Goal: Task Accomplishment & Management: Manage account settings

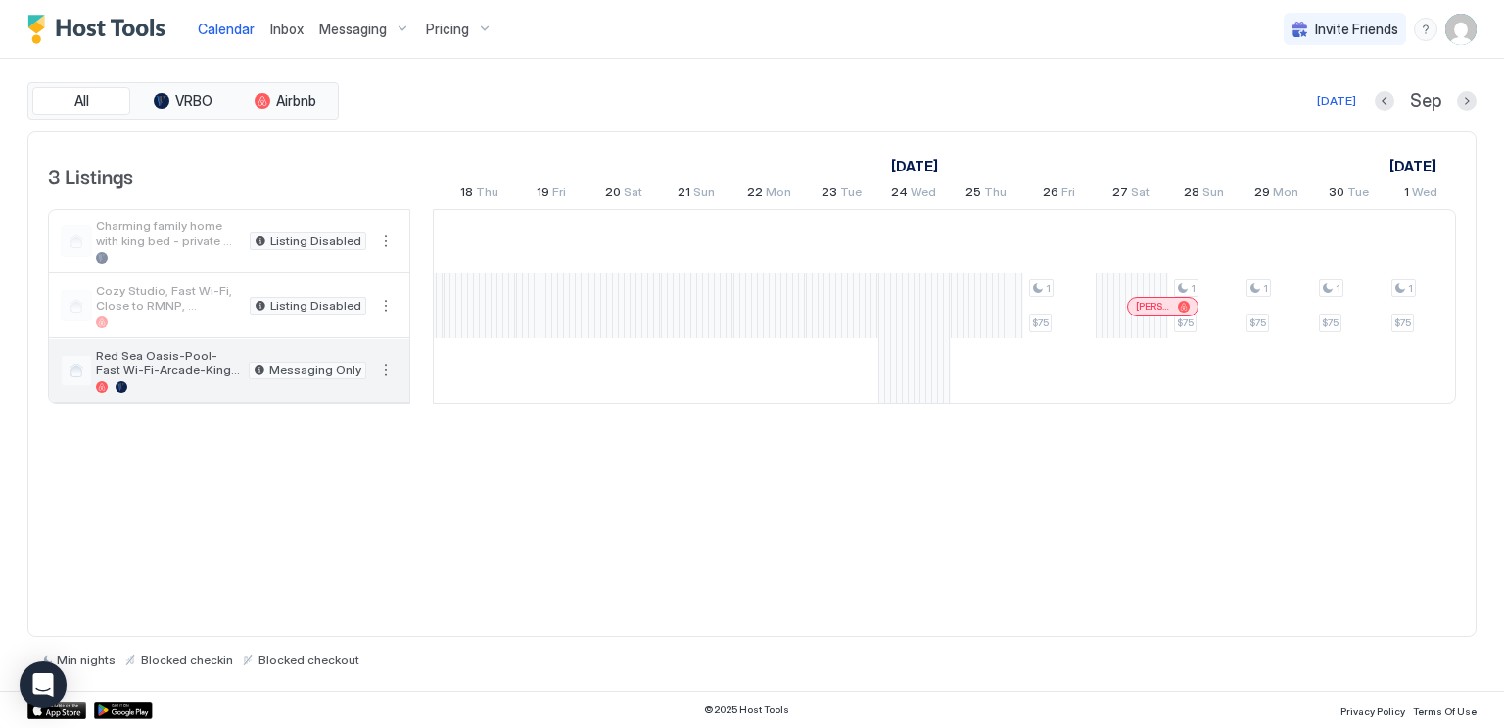
click at [385, 372] on button "More options" at bounding box center [386, 370] width 24 height 24
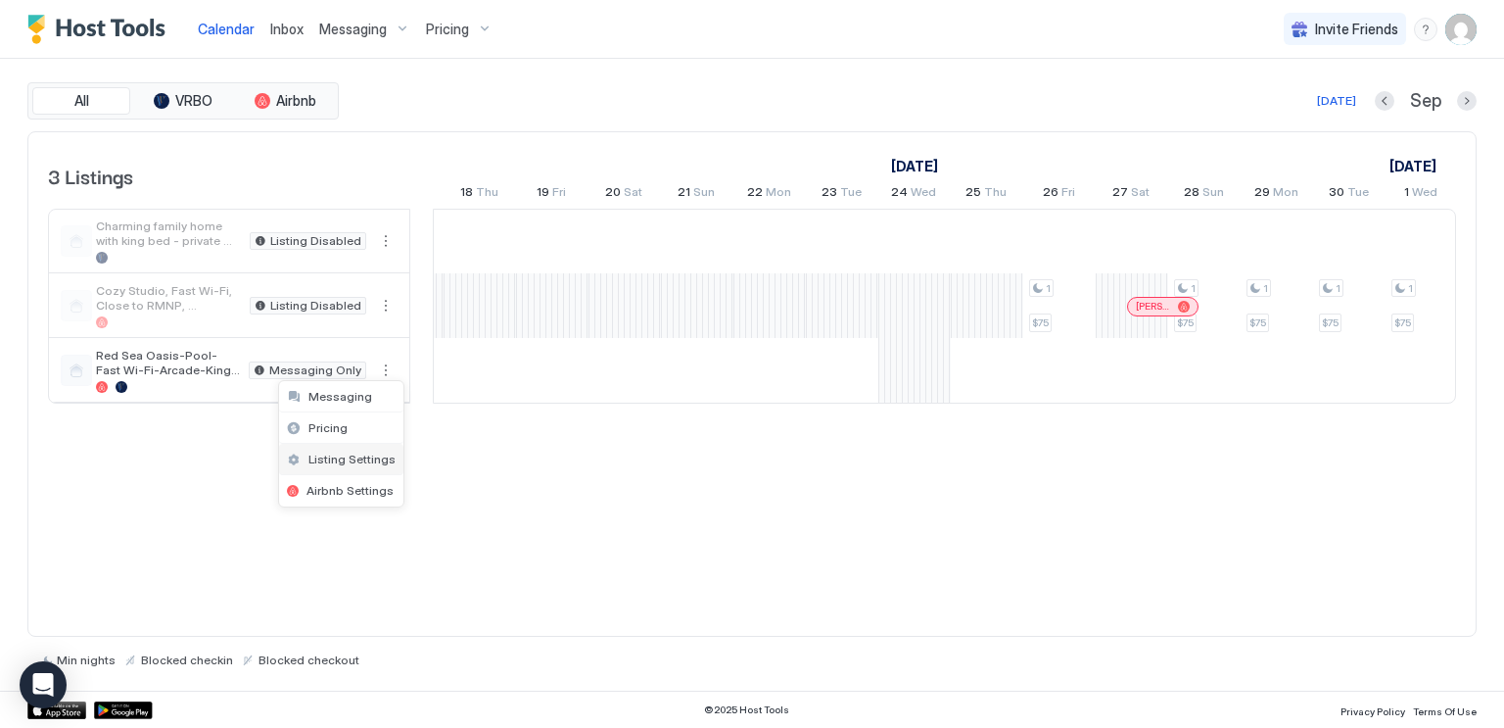
click at [359, 464] on span "Listing Settings" at bounding box center [351, 458] width 87 height 15
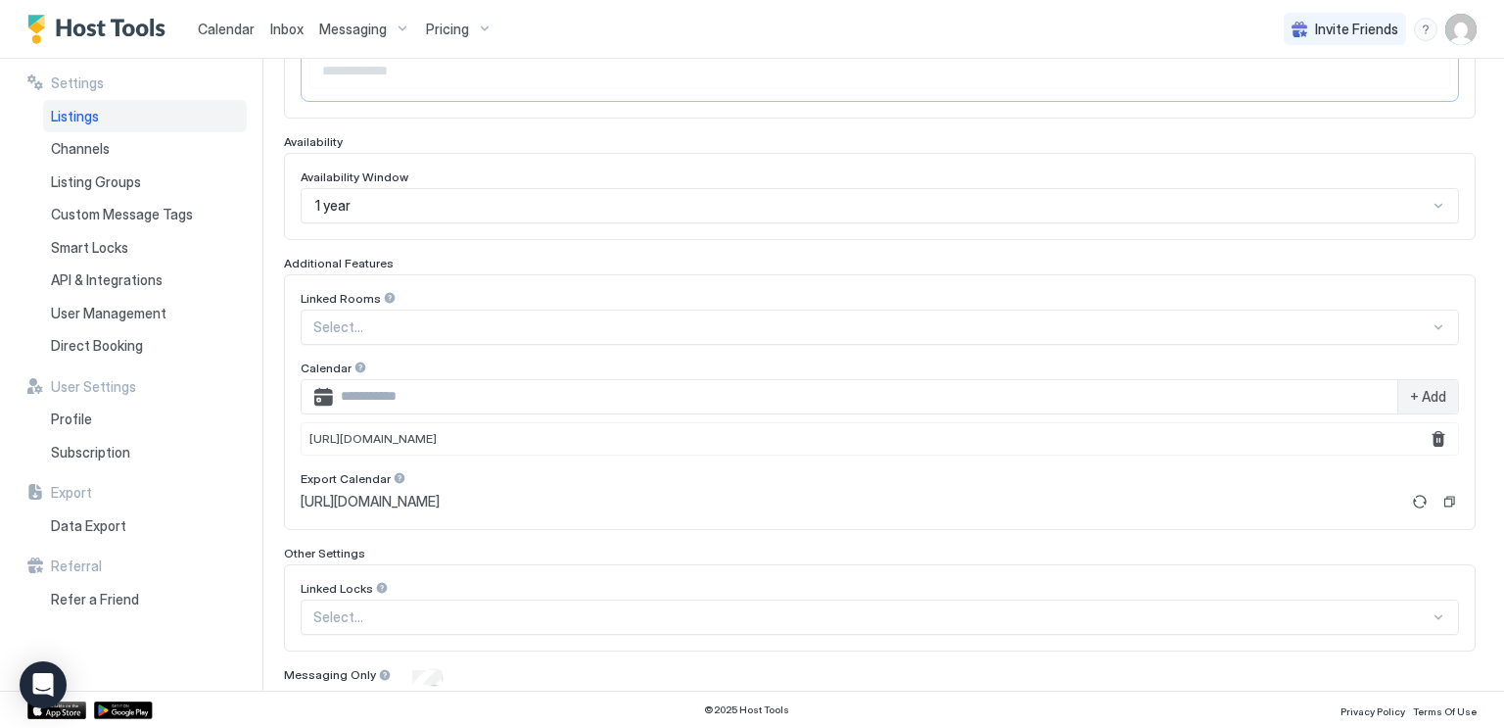
scroll to position [522, 0]
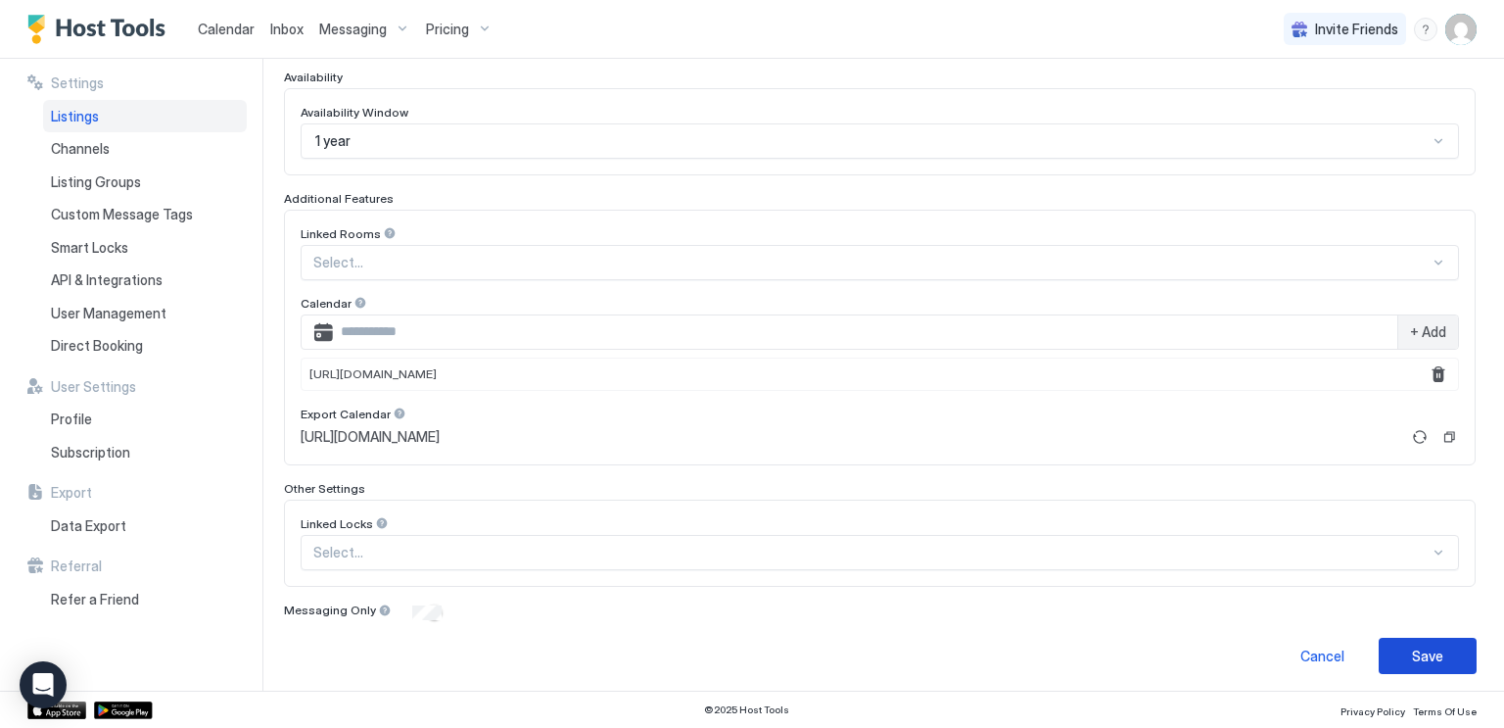
click at [1413, 654] on div "Save" at bounding box center [1427, 655] width 31 height 21
click at [1433, 645] on div "Save" at bounding box center [1427, 655] width 31 height 21
click at [210, 24] on span "Calendar" at bounding box center [226, 29] width 57 height 17
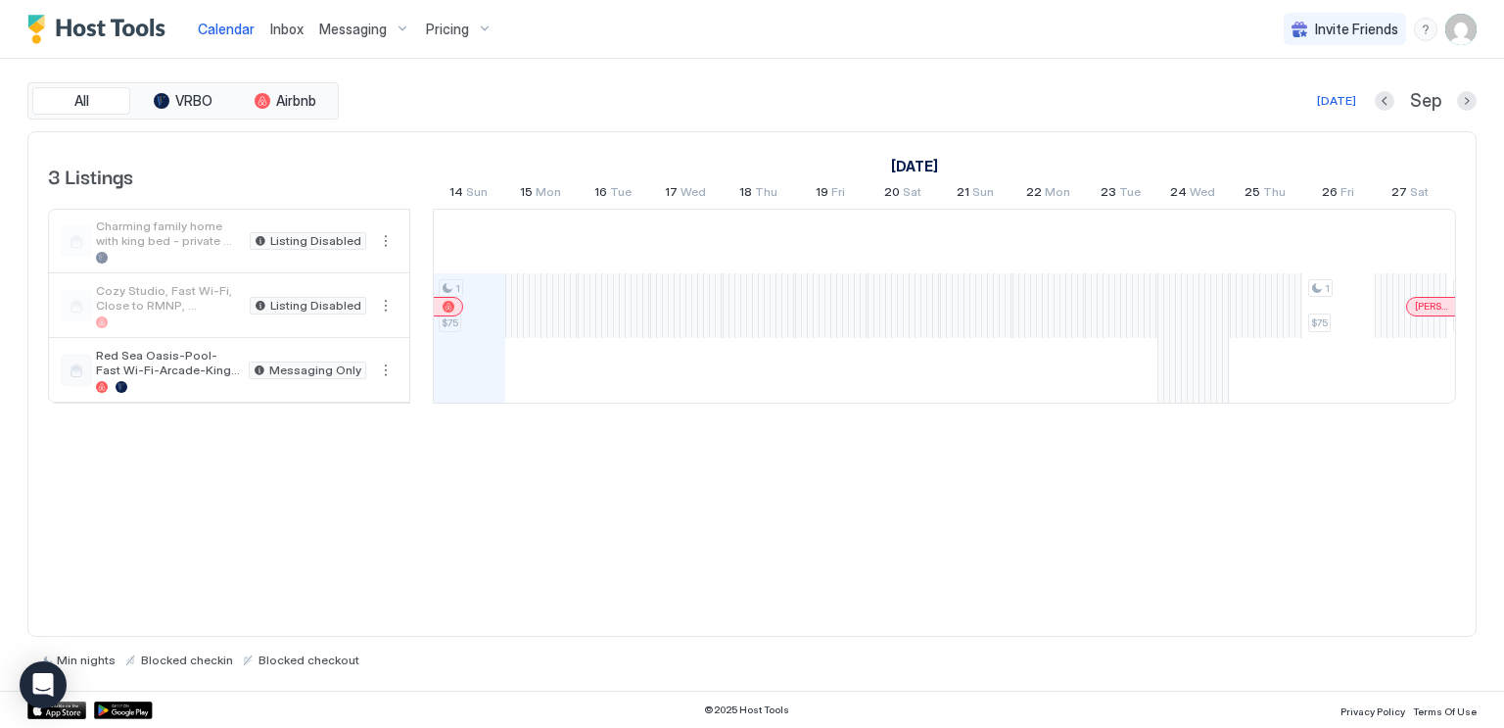
scroll to position [0, 1175]
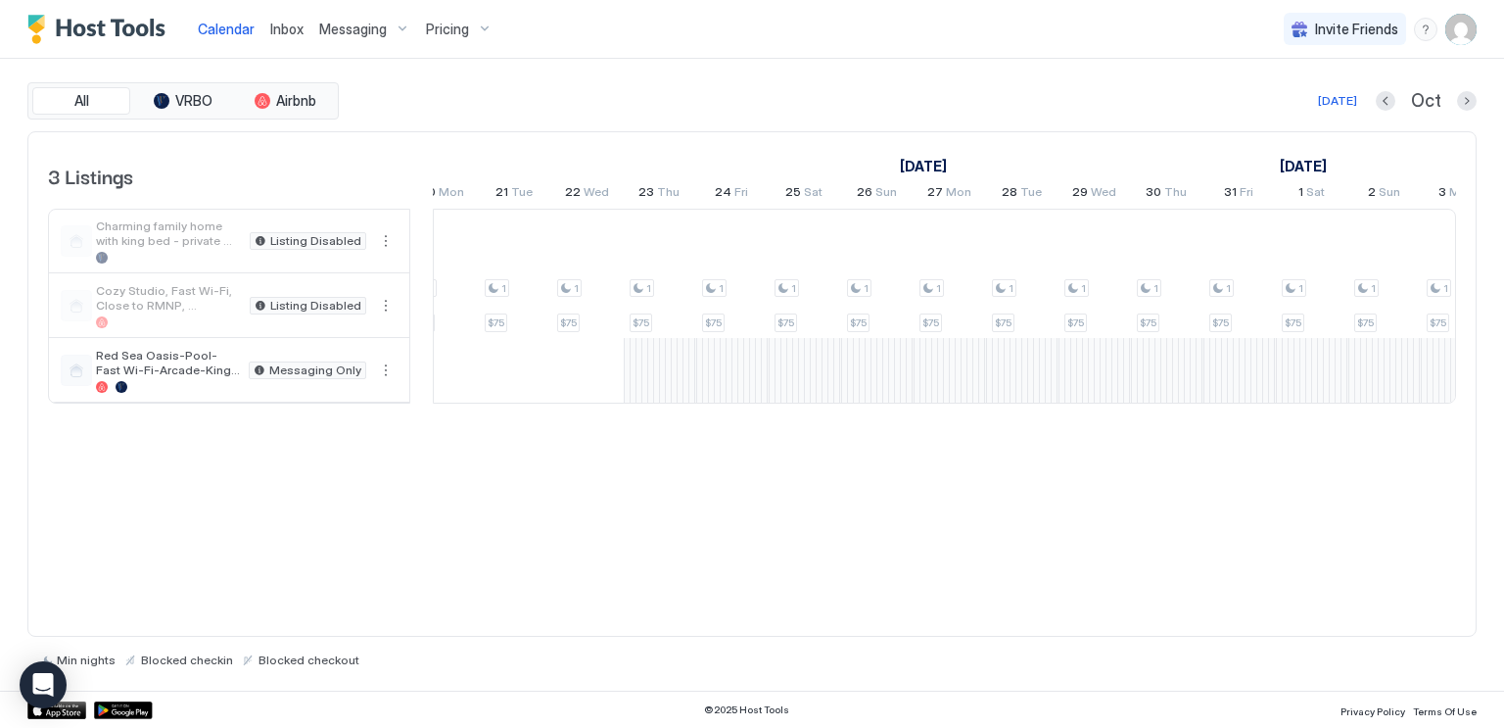
click at [653, 372] on div "1 $75 1 $75 1 $75 1 $75 1 $75 1 $75 1 $75 1 $75 1 $75 1 $75 1 $75 1 $75 1 $75 1…" at bounding box center [116, 306] width 3913 height 193
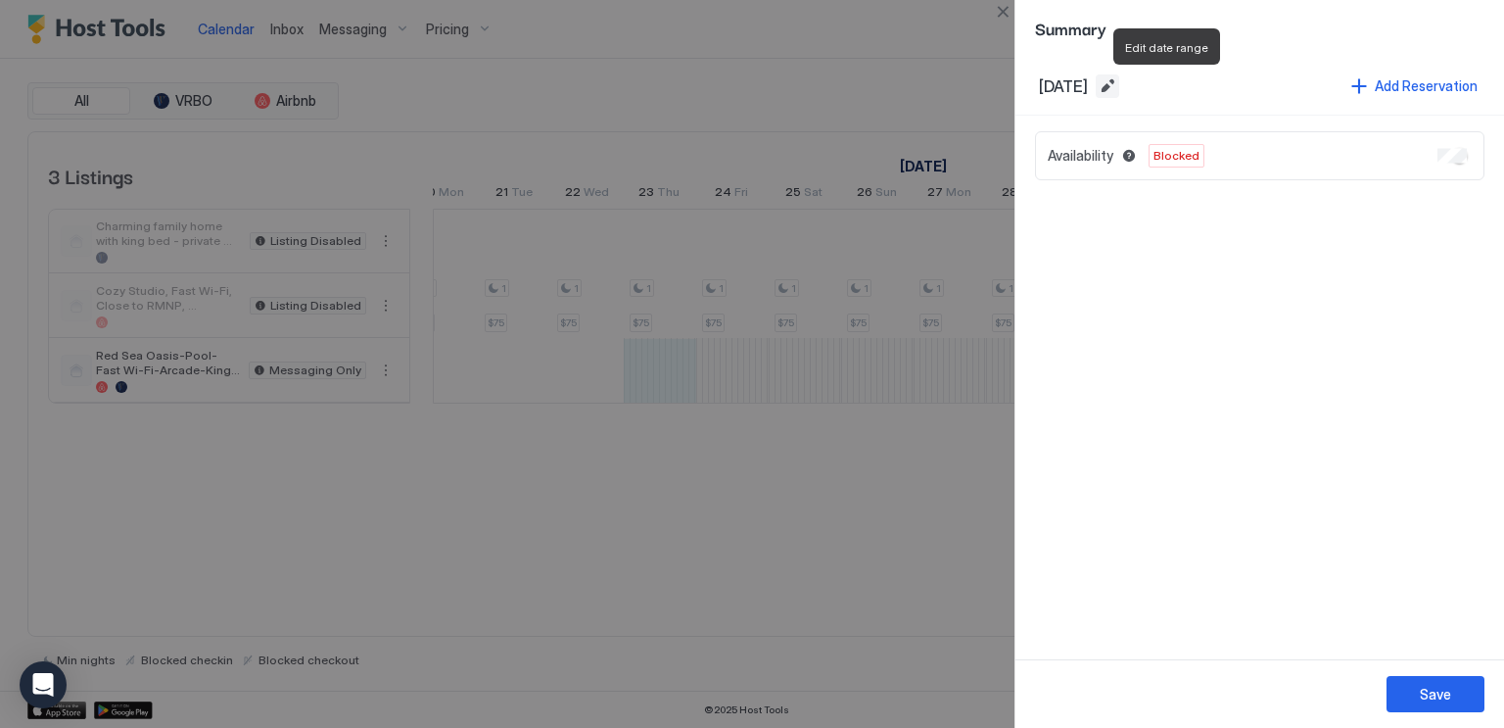
click at [1119, 91] on button "Edit date range" at bounding box center [1108, 86] width 24 height 24
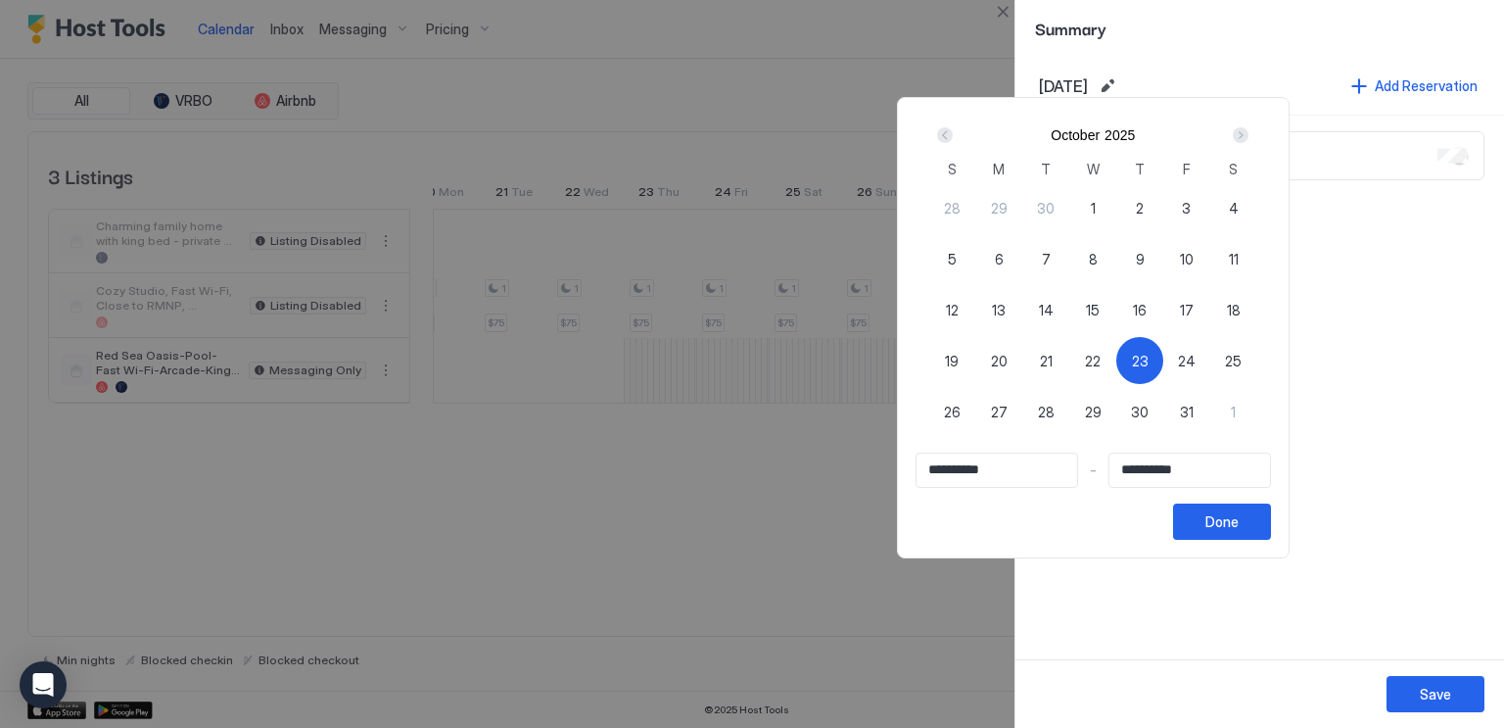
click at [1163, 364] on div "23" at bounding box center [1139, 360] width 47 height 47
click at [1149, 363] on span "23" at bounding box center [1140, 361] width 17 height 21
type input "**********"
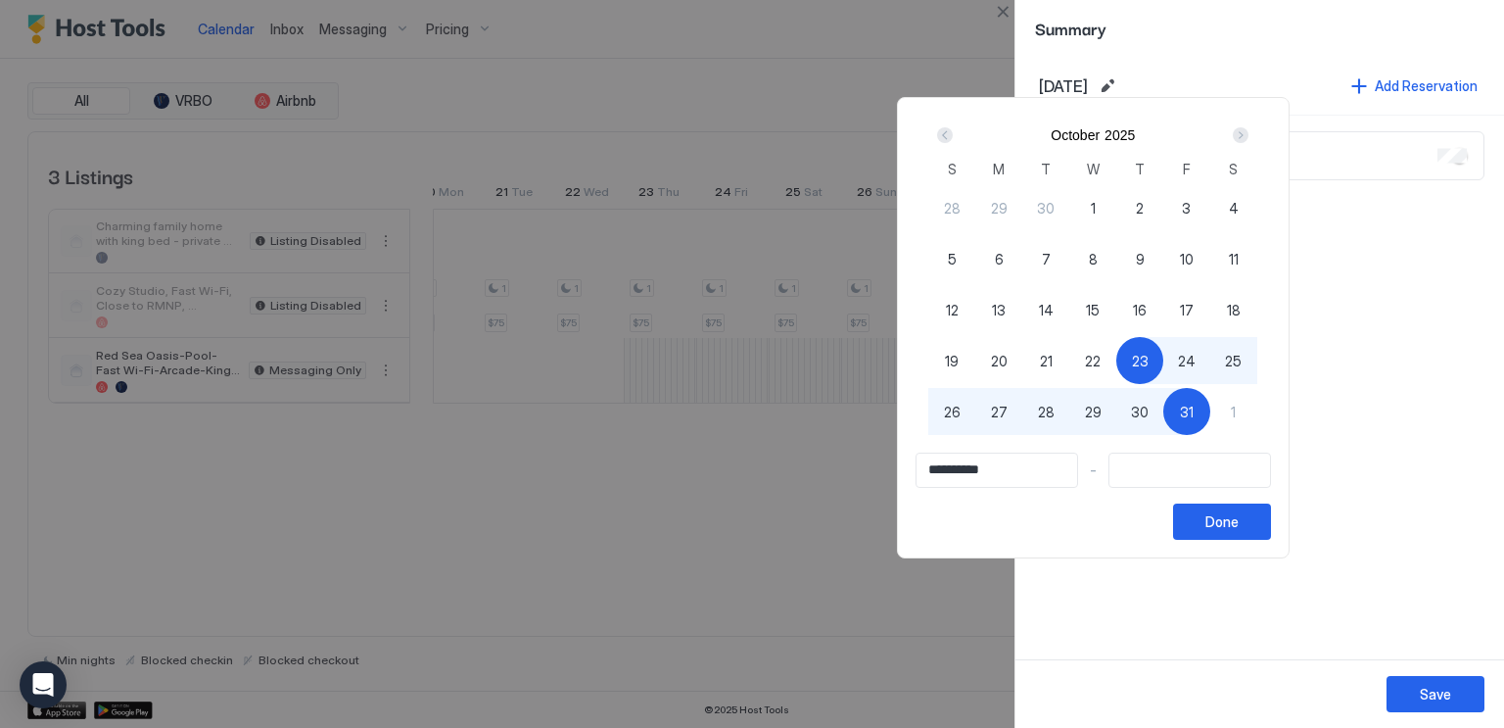
click at [1210, 411] on div "31" at bounding box center [1186, 411] width 47 height 47
type input "**********"
click at [1271, 532] on button "Done" at bounding box center [1222, 521] width 98 height 36
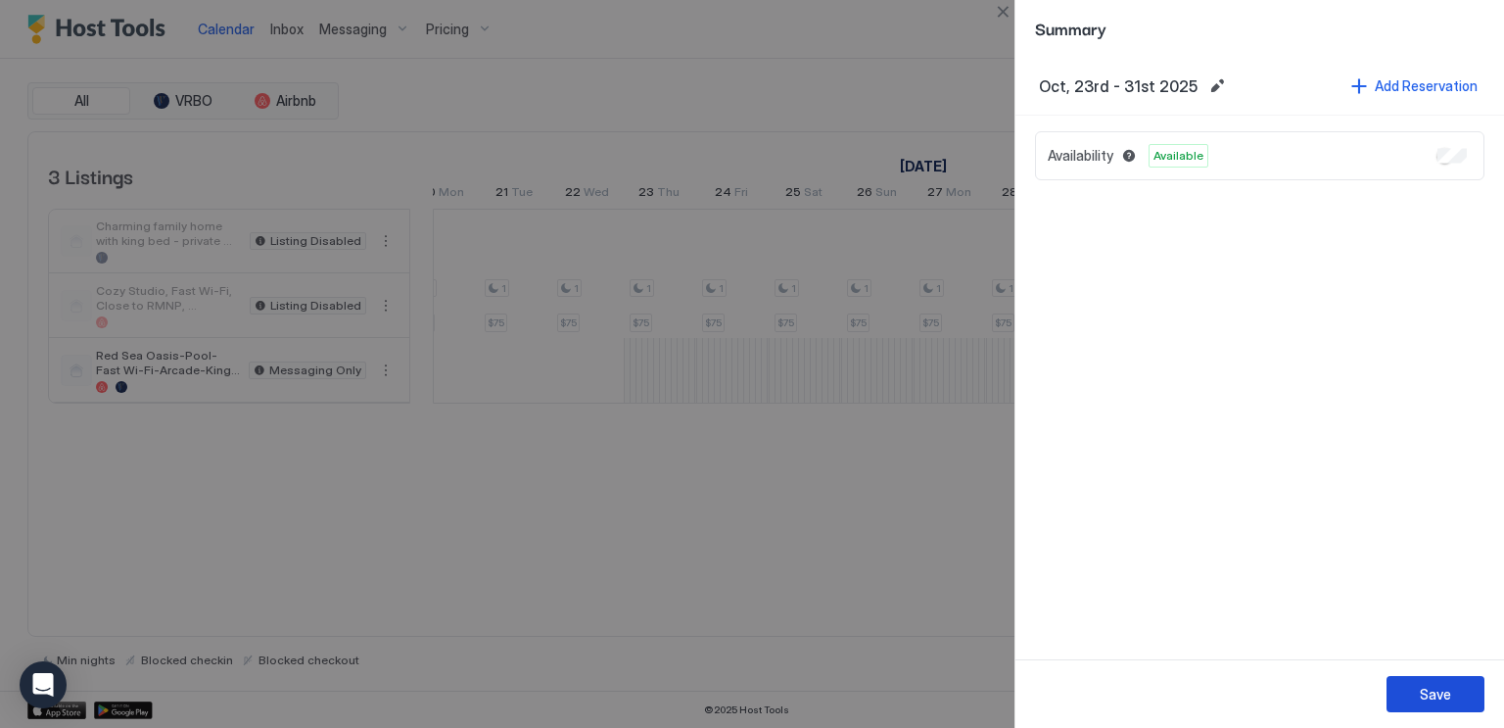
click at [1439, 693] on div "Save" at bounding box center [1435, 694] width 31 height 21
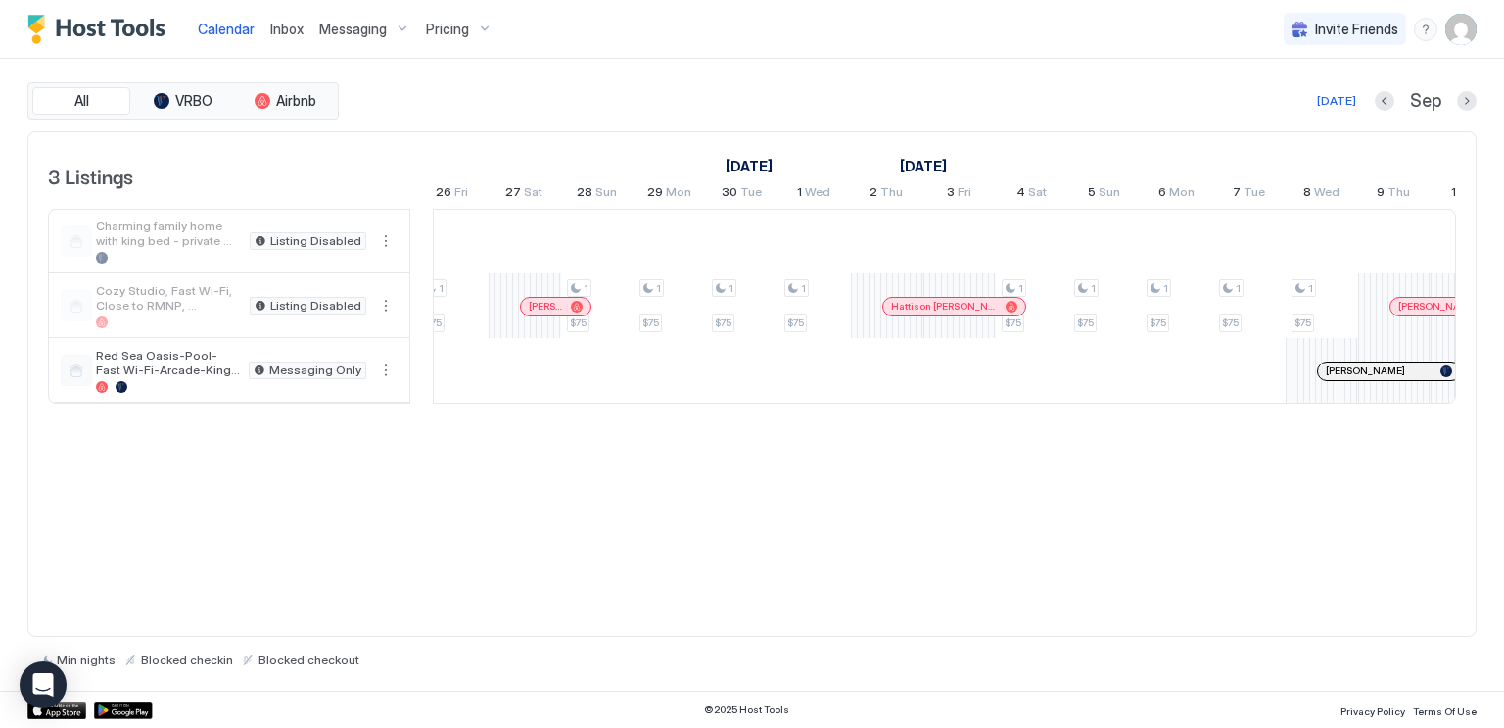
click at [1463, 30] on img "User profile" at bounding box center [1460, 29] width 31 height 31
click at [1394, 97] on div "Settings" at bounding box center [1351, 110] width 249 height 34
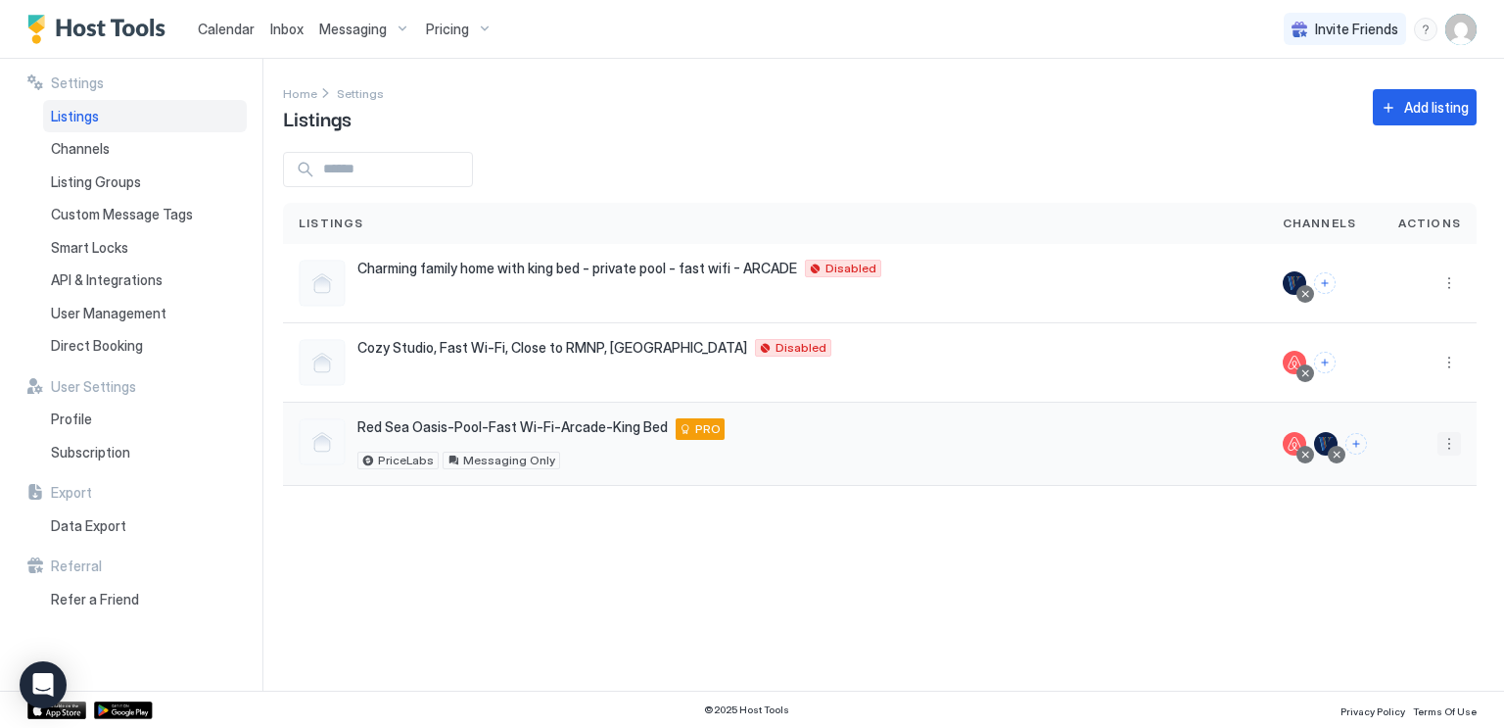
click at [1443, 439] on button "More options" at bounding box center [1450, 444] width 24 height 24
click at [1102, 669] on div at bounding box center [752, 364] width 1504 height 728
click at [1444, 447] on button "More options" at bounding box center [1450, 444] width 24 height 24
click at [1398, 533] on span "Listing Settings" at bounding box center [1404, 533] width 87 height 15
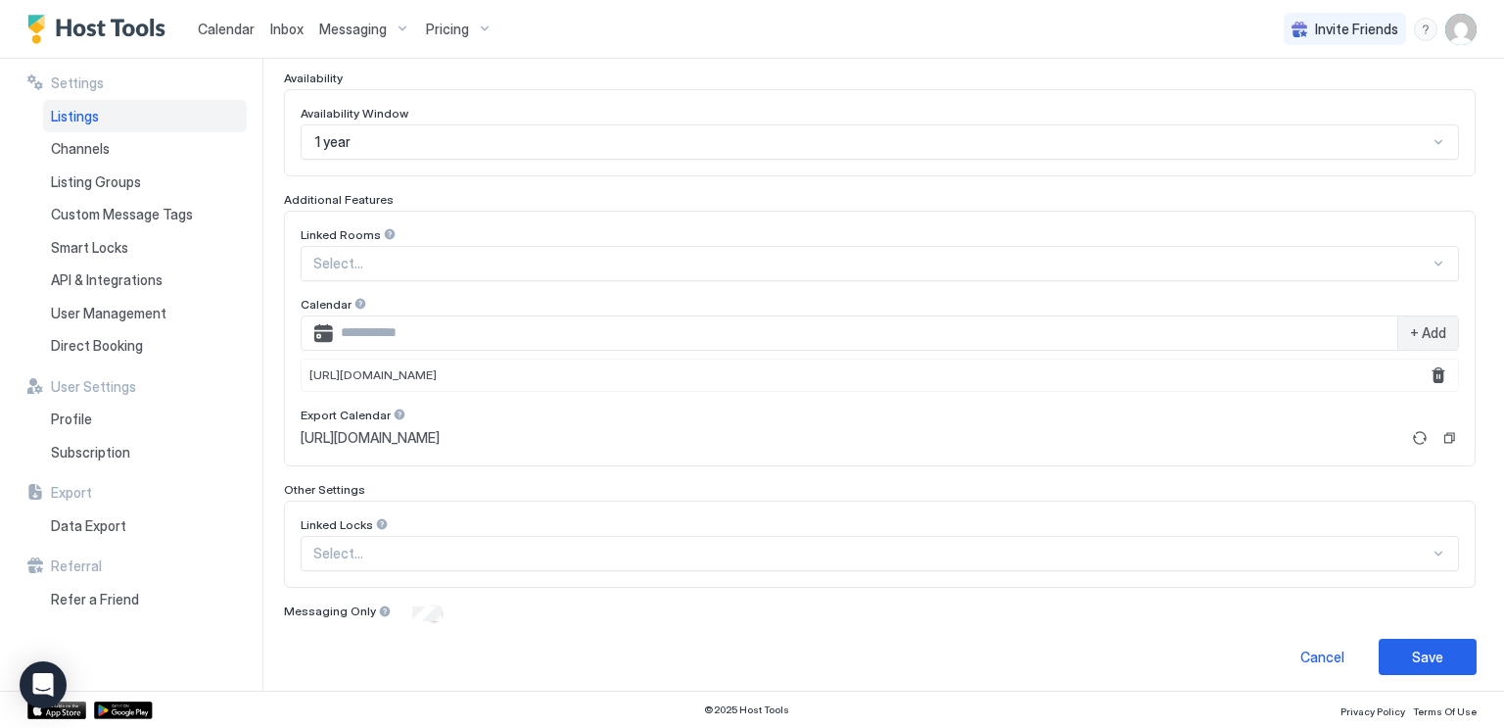
scroll to position [522, 0]
click at [1457, 651] on button "Save" at bounding box center [1428, 655] width 98 height 36
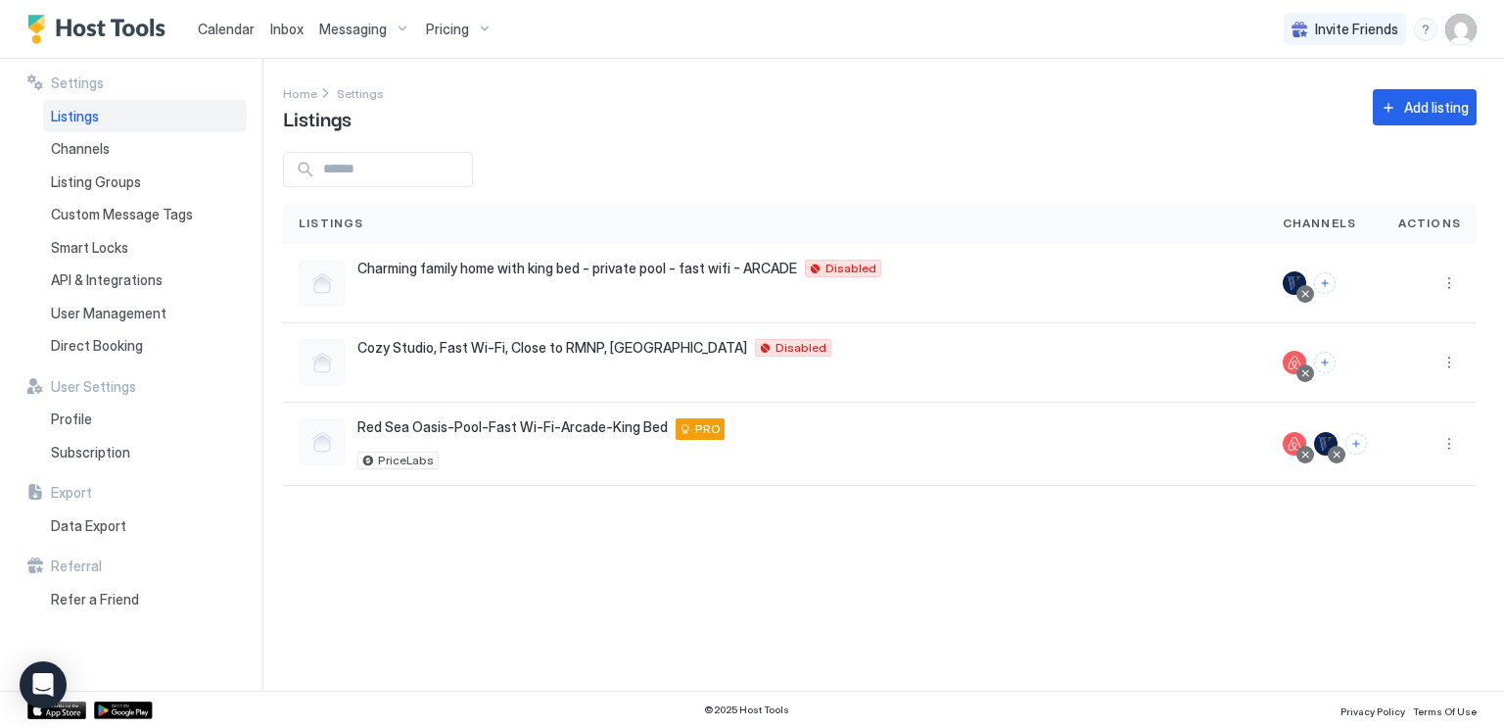
click at [242, 30] on span "Calendar" at bounding box center [226, 29] width 57 height 17
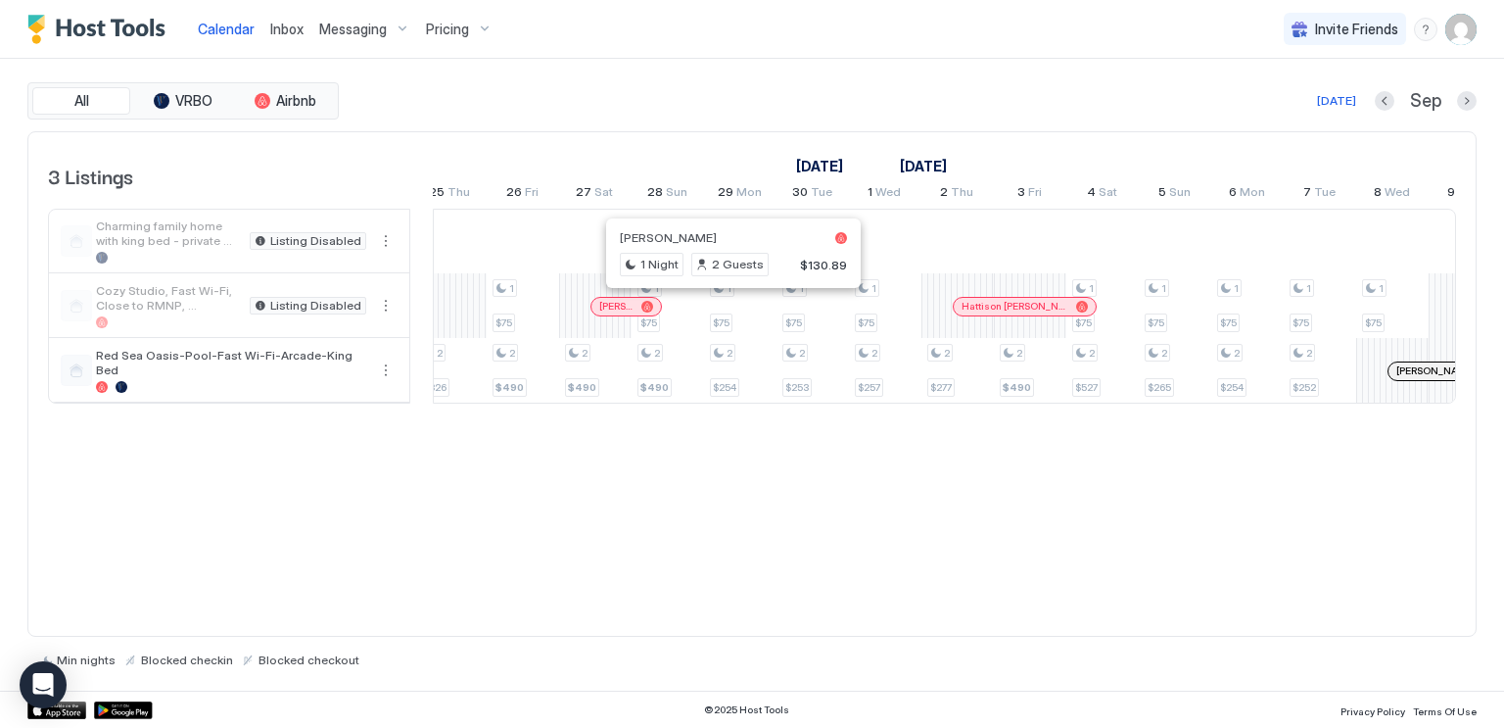
scroll to position [0, 1997]
